Goal: Find specific page/section: Find specific page/section

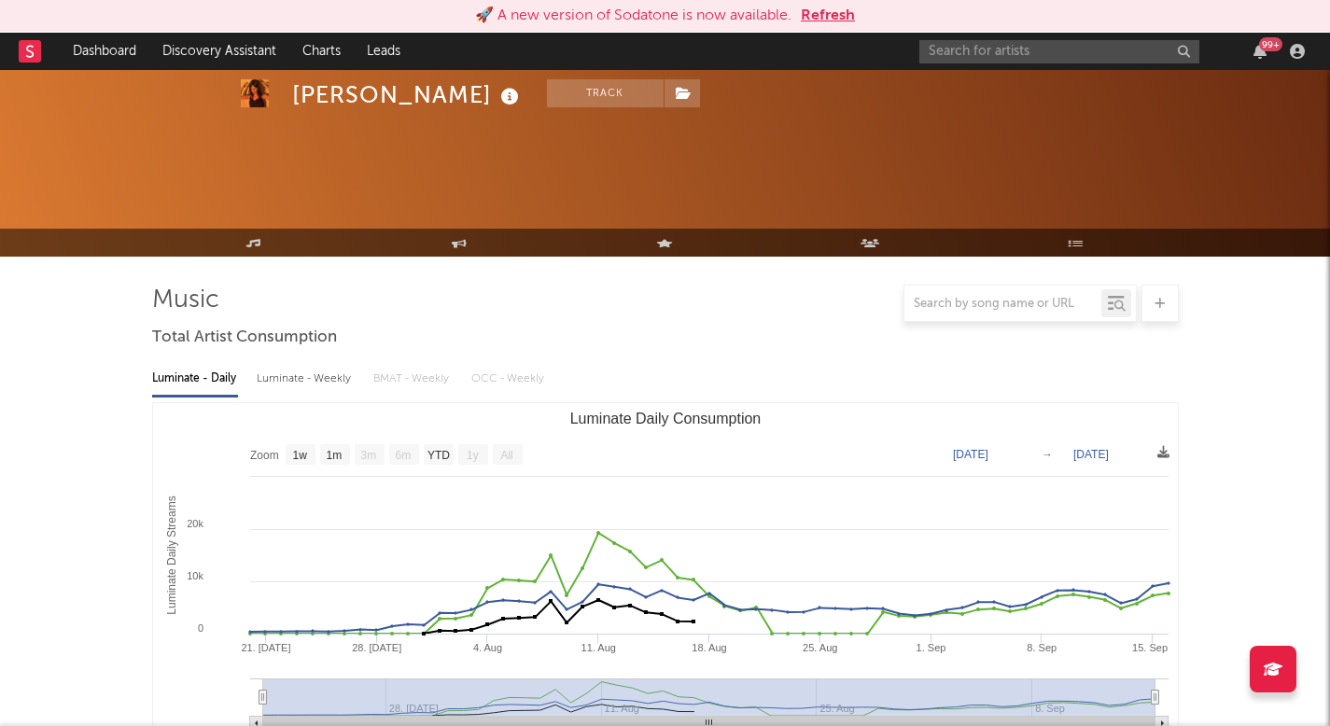
select select "1w"
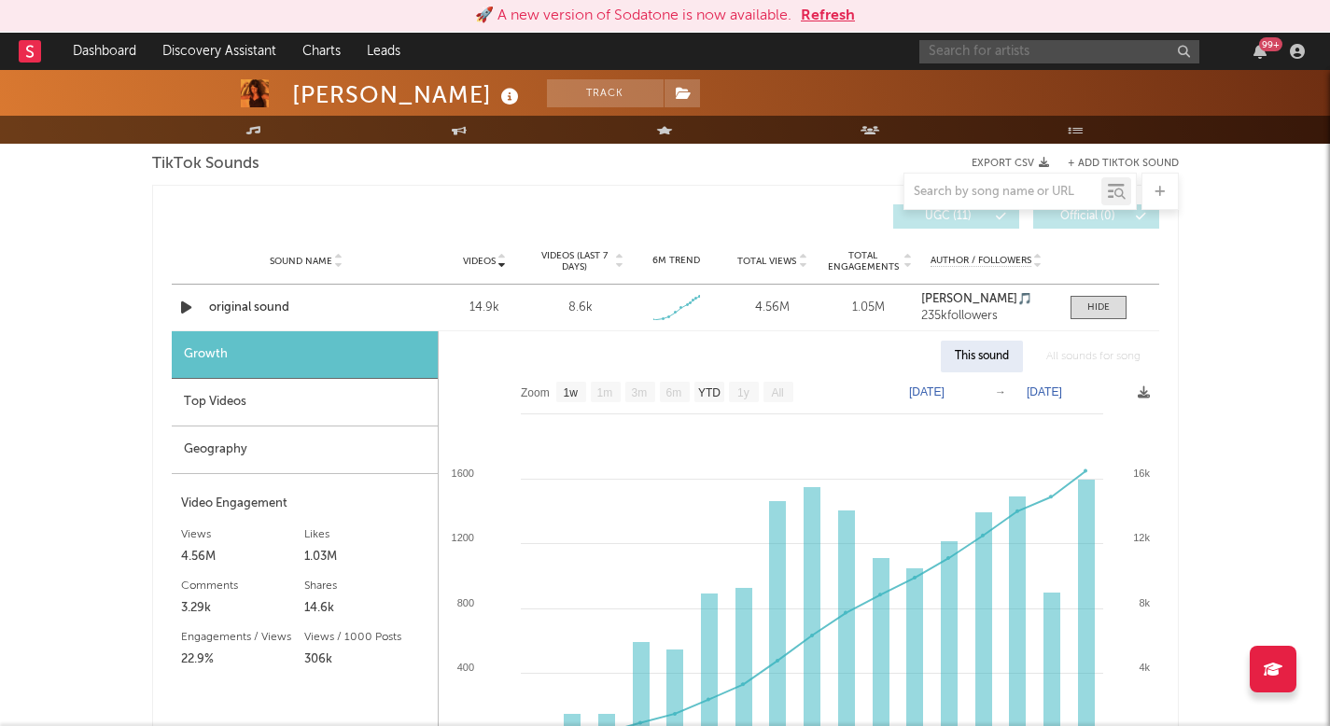
click at [1030, 48] on input "text" at bounding box center [1059, 51] width 280 height 23
type input "[PERSON_NAME][MEDICAL_DATA]"
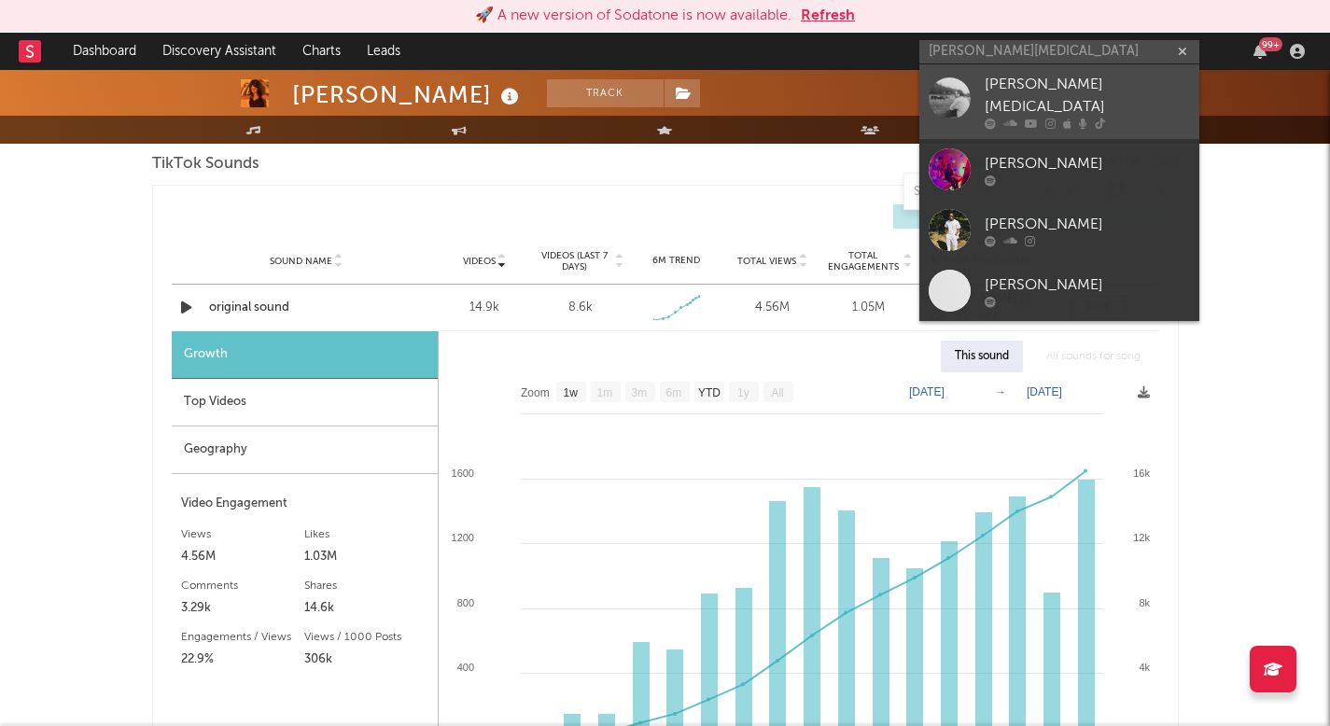
click at [1024, 92] on div "[PERSON_NAME][MEDICAL_DATA]" at bounding box center [1087, 96] width 205 height 45
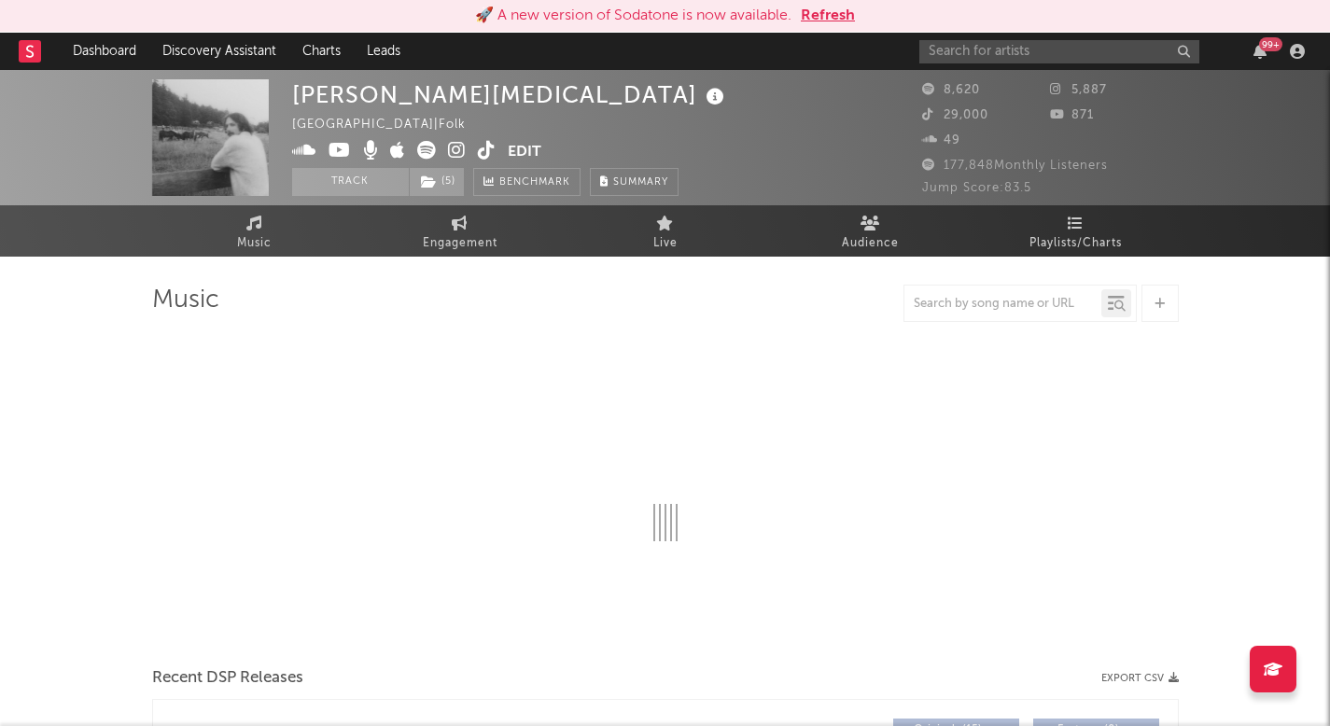
select select "6m"
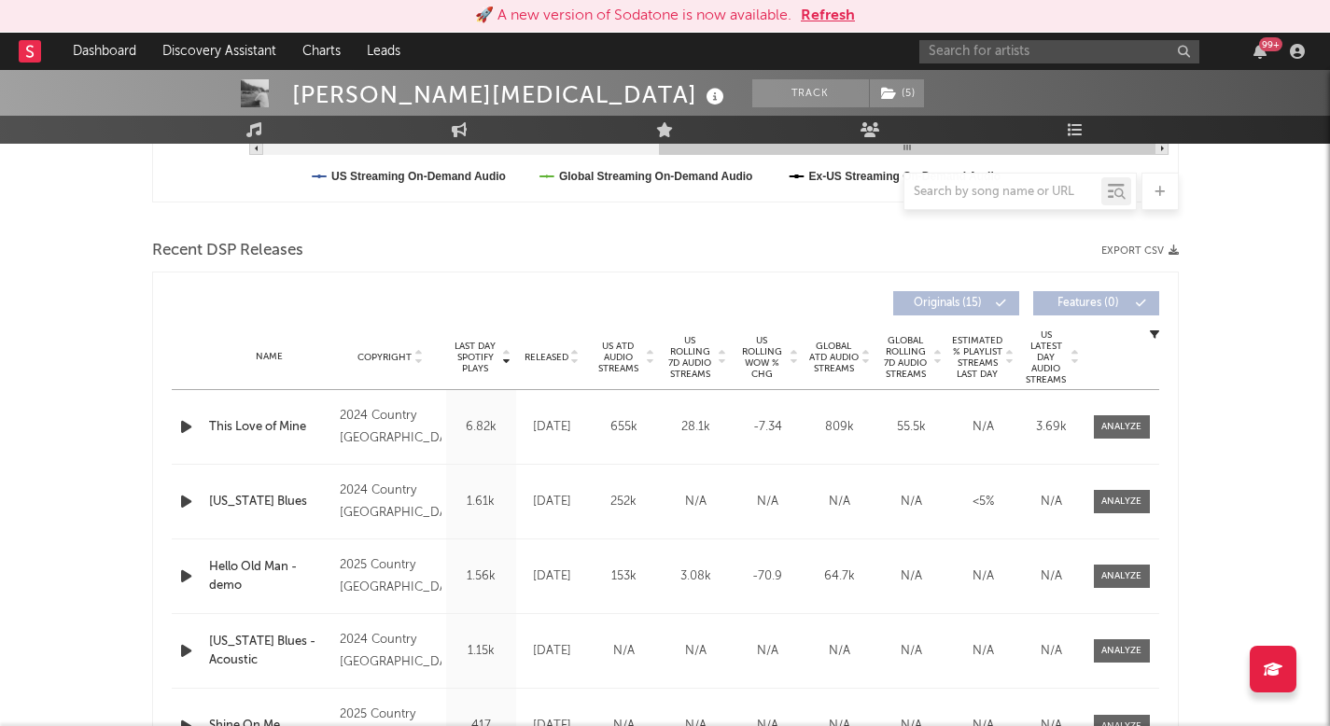
scroll to position [642, 0]
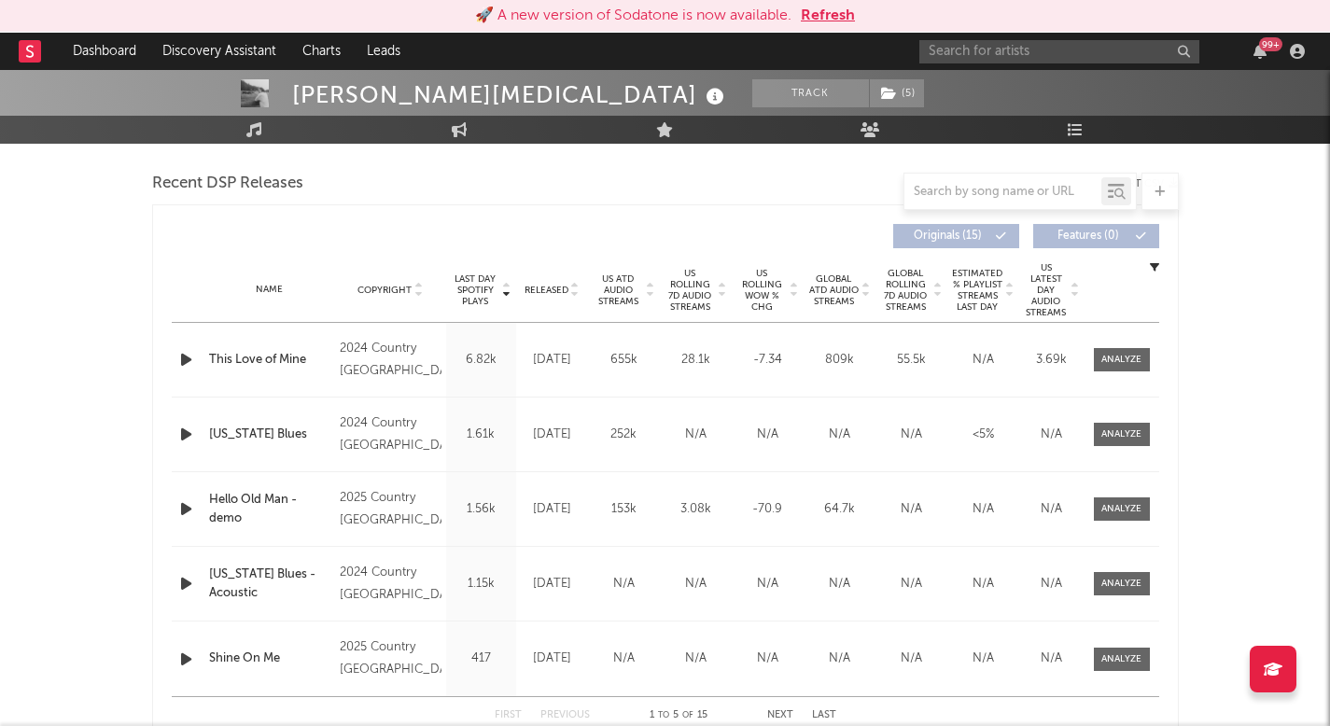
click at [557, 288] on span "Released" at bounding box center [547, 290] width 44 height 11
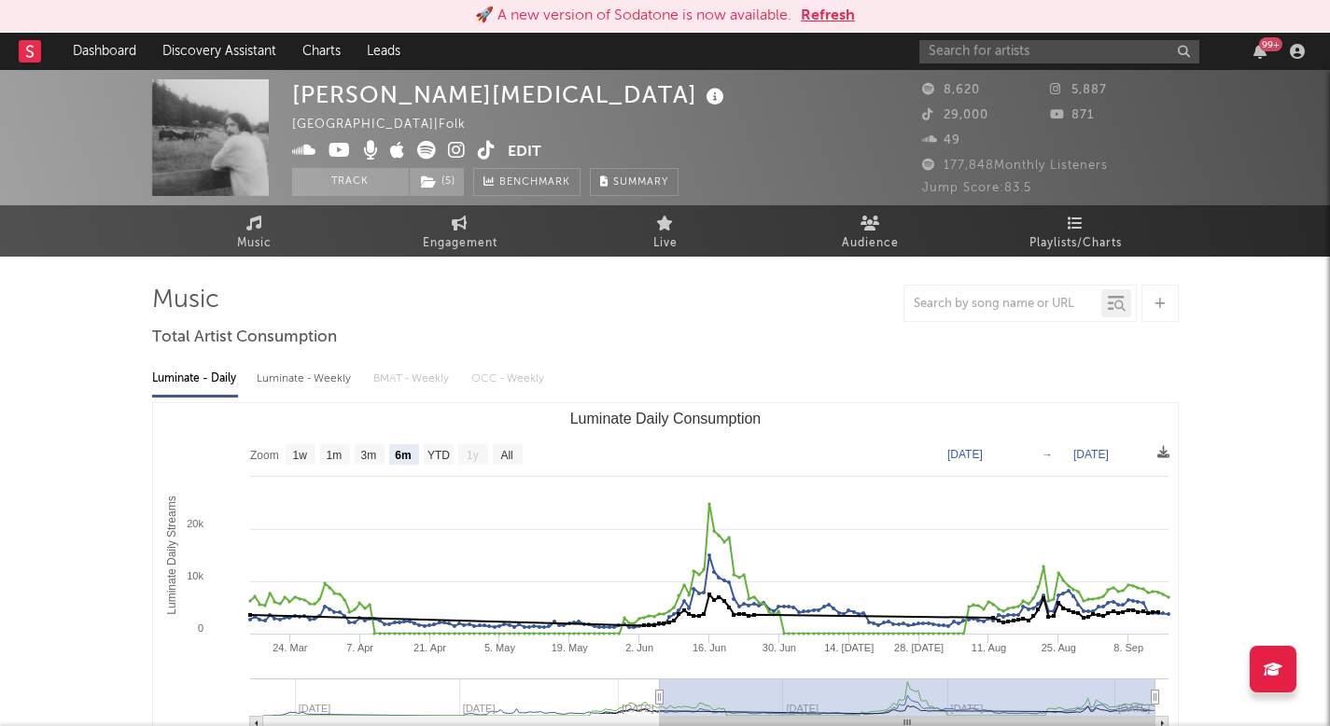
click at [452, 147] on icon at bounding box center [457, 150] width 18 height 19
